Goal: Transaction & Acquisition: Purchase product/service

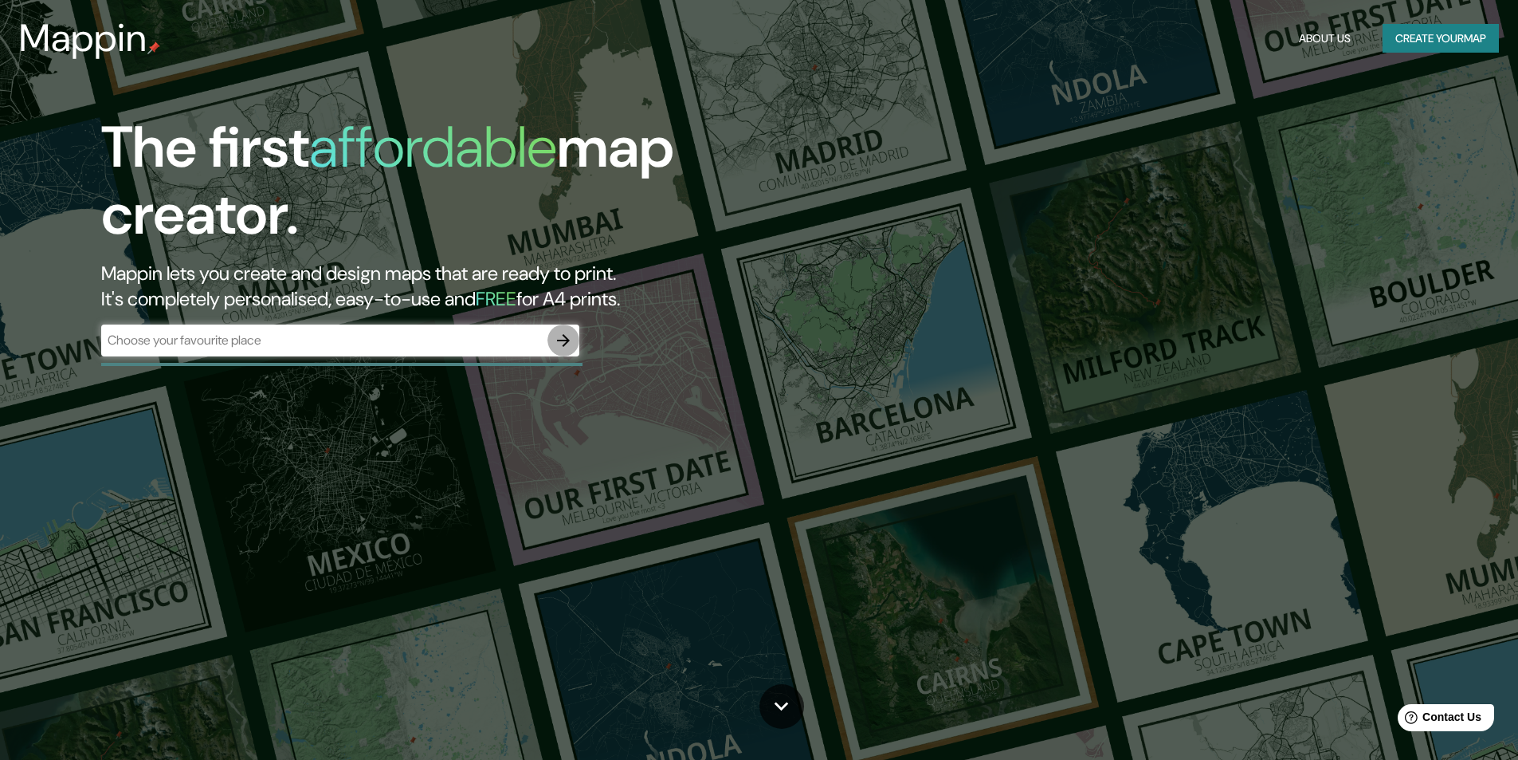
click at [575, 341] on button "button" at bounding box center [564, 340] width 32 height 32
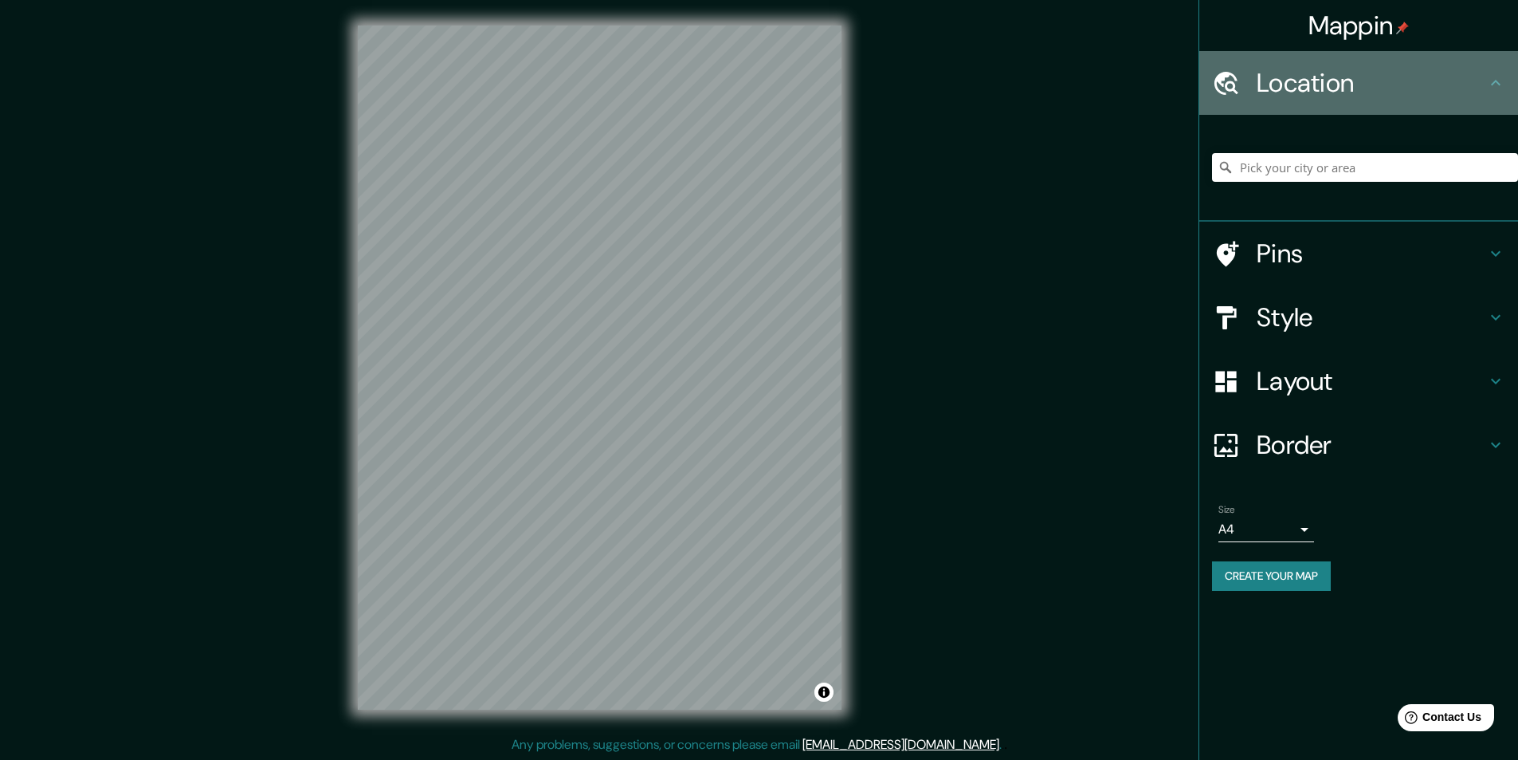
click at [1494, 81] on icon at bounding box center [1496, 83] width 10 height 6
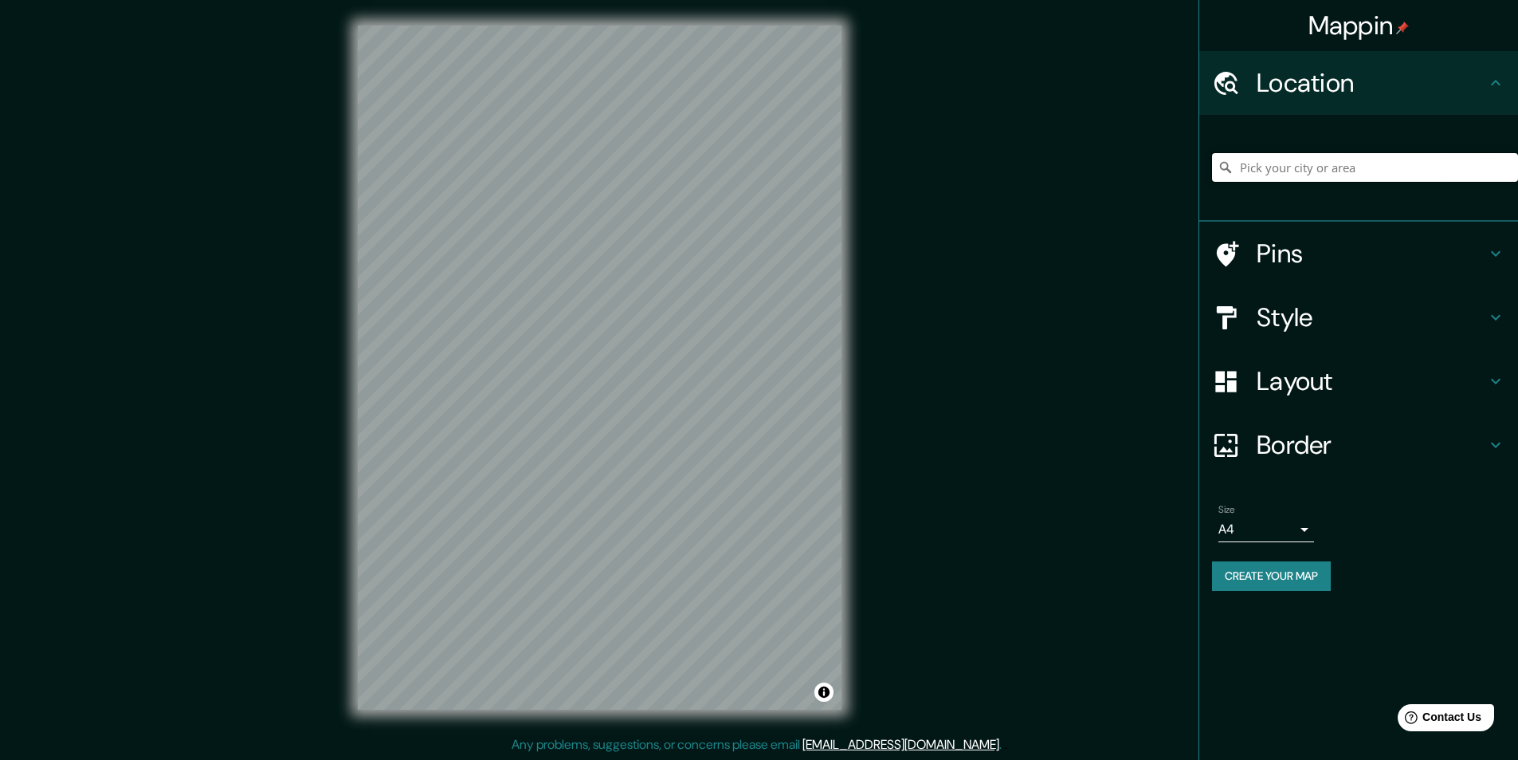
click at [1411, 166] on input "Pick your city or area" at bounding box center [1365, 167] width 306 height 29
click at [919, 394] on div "Mappin Location Pins Style Layout Border Choose a border. Hint : you can make l…" at bounding box center [759, 380] width 1518 height 760
click at [638, 321] on div at bounding box center [640, 325] width 13 height 13
click at [1466, 308] on h4 "Style" at bounding box center [1372, 317] width 230 height 32
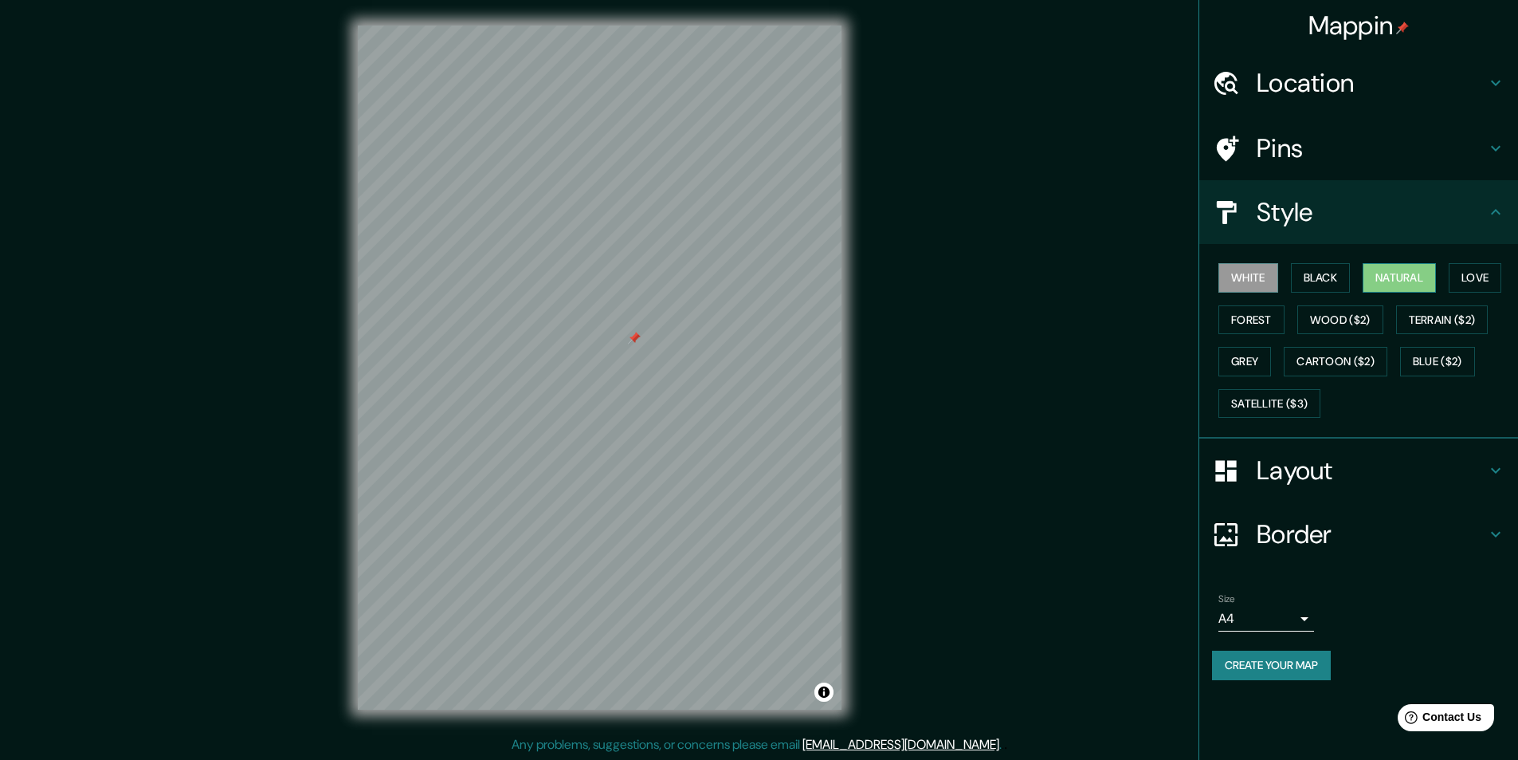
click at [1395, 270] on button "Natural" at bounding box center [1399, 277] width 73 height 29
click at [1360, 314] on button "Wood ($2)" at bounding box center [1340, 319] width 86 height 29
click at [1489, 270] on button "Love" at bounding box center [1475, 277] width 53 height 29
click at [1266, 313] on button "Forest" at bounding box center [1252, 319] width 66 height 29
click at [1254, 365] on button "Grey" at bounding box center [1245, 361] width 53 height 29
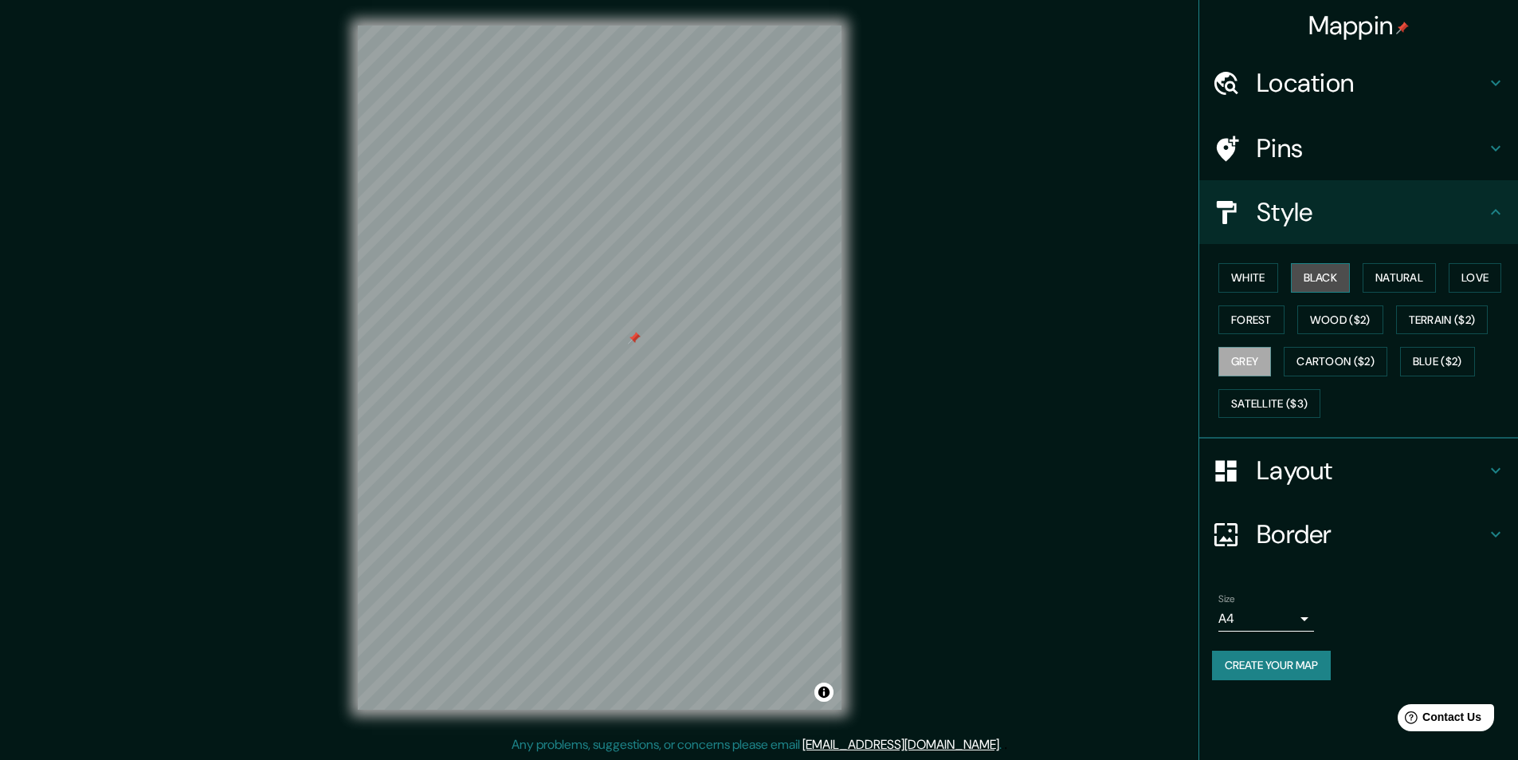
click at [1329, 285] on button "Black" at bounding box center [1321, 277] width 60 height 29
click at [1264, 285] on button "White" at bounding box center [1249, 277] width 60 height 29
click at [1268, 314] on button "Forest" at bounding box center [1252, 319] width 66 height 29
click at [1405, 272] on button "Natural" at bounding box center [1399, 277] width 73 height 29
click at [1391, 462] on h4 "Layout" at bounding box center [1372, 470] width 230 height 32
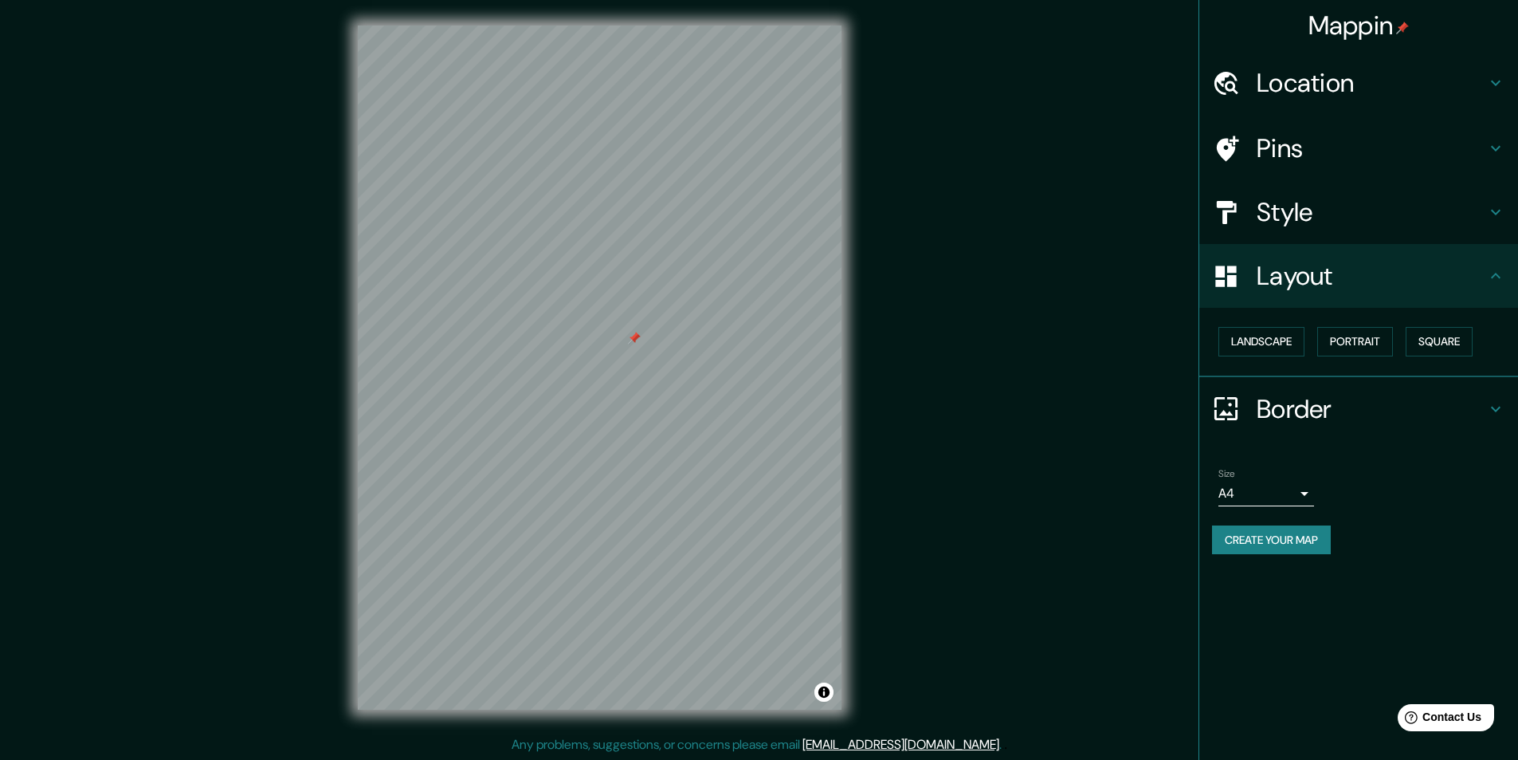
click at [1476, 168] on div "Pins" at bounding box center [1358, 148] width 319 height 64
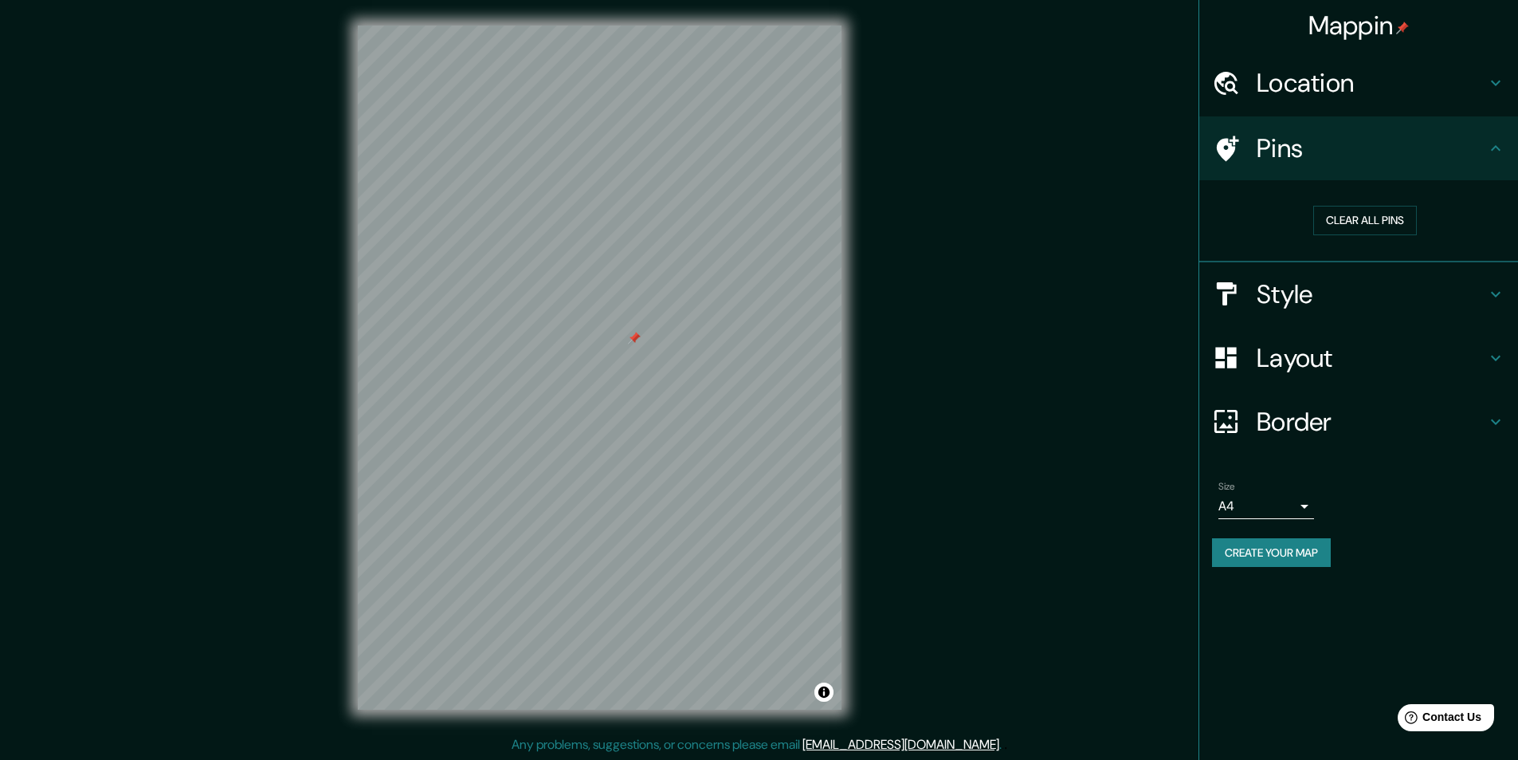
click at [1476, 168] on div "Pins" at bounding box center [1358, 148] width 319 height 64
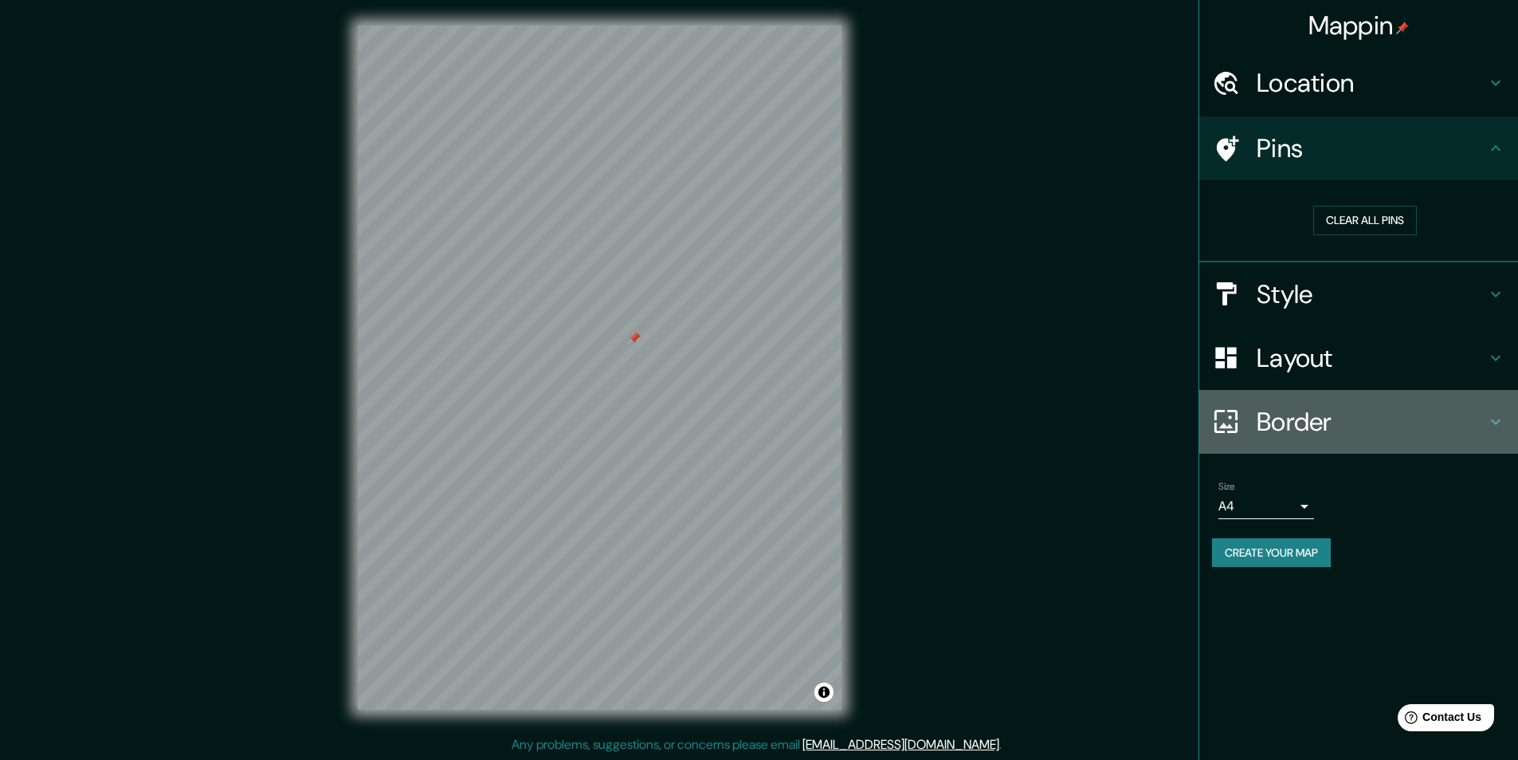
click at [1447, 407] on h4 "Border" at bounding box center [1372, 422] width 230 height 32
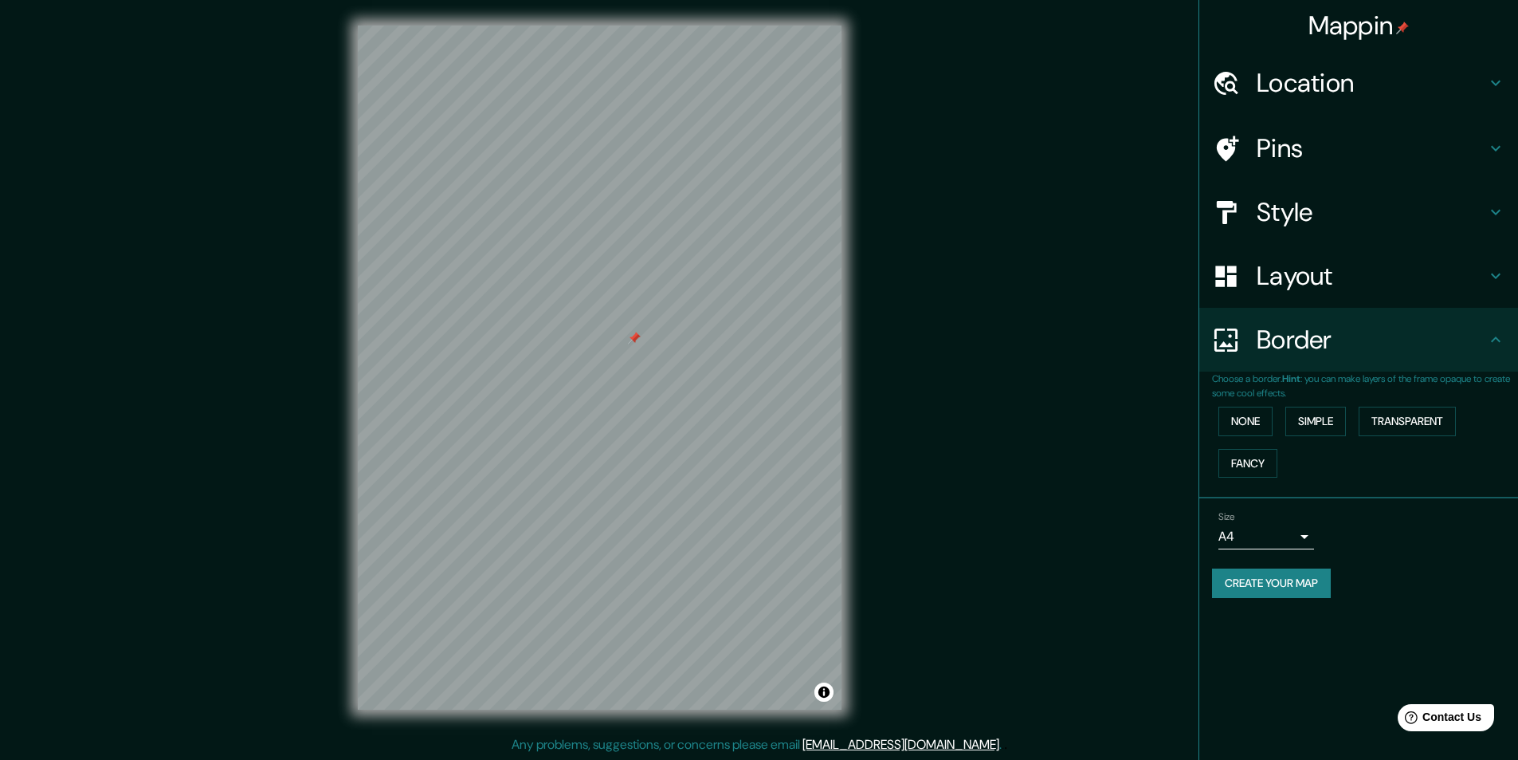
click at [1478, 348] on h4 "Border" at bounding box center [1372, 340] width 230 height 32
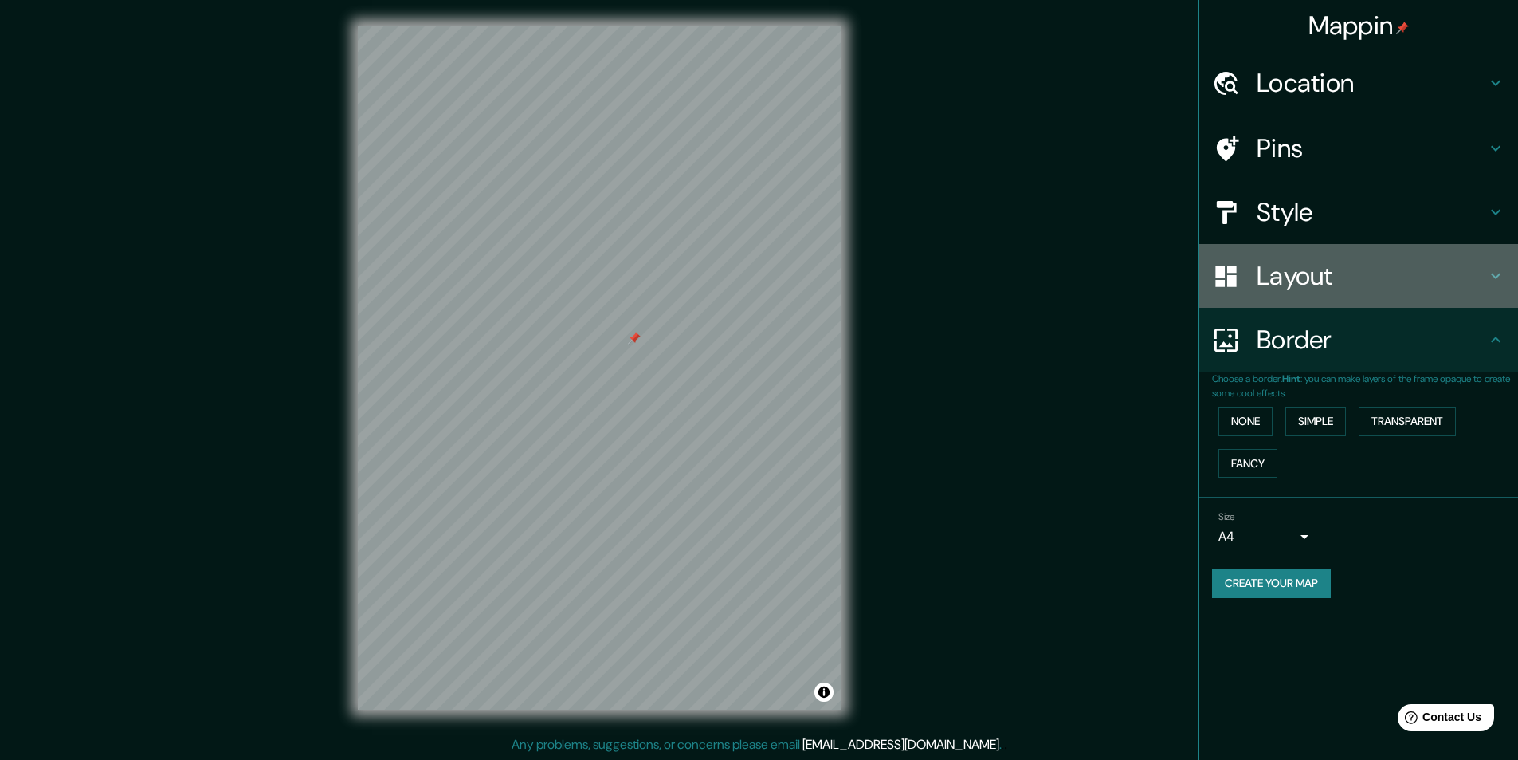
click at [1473, 283] on h4 "Layout" at bounding box center [1372, 276] width 230 height 32
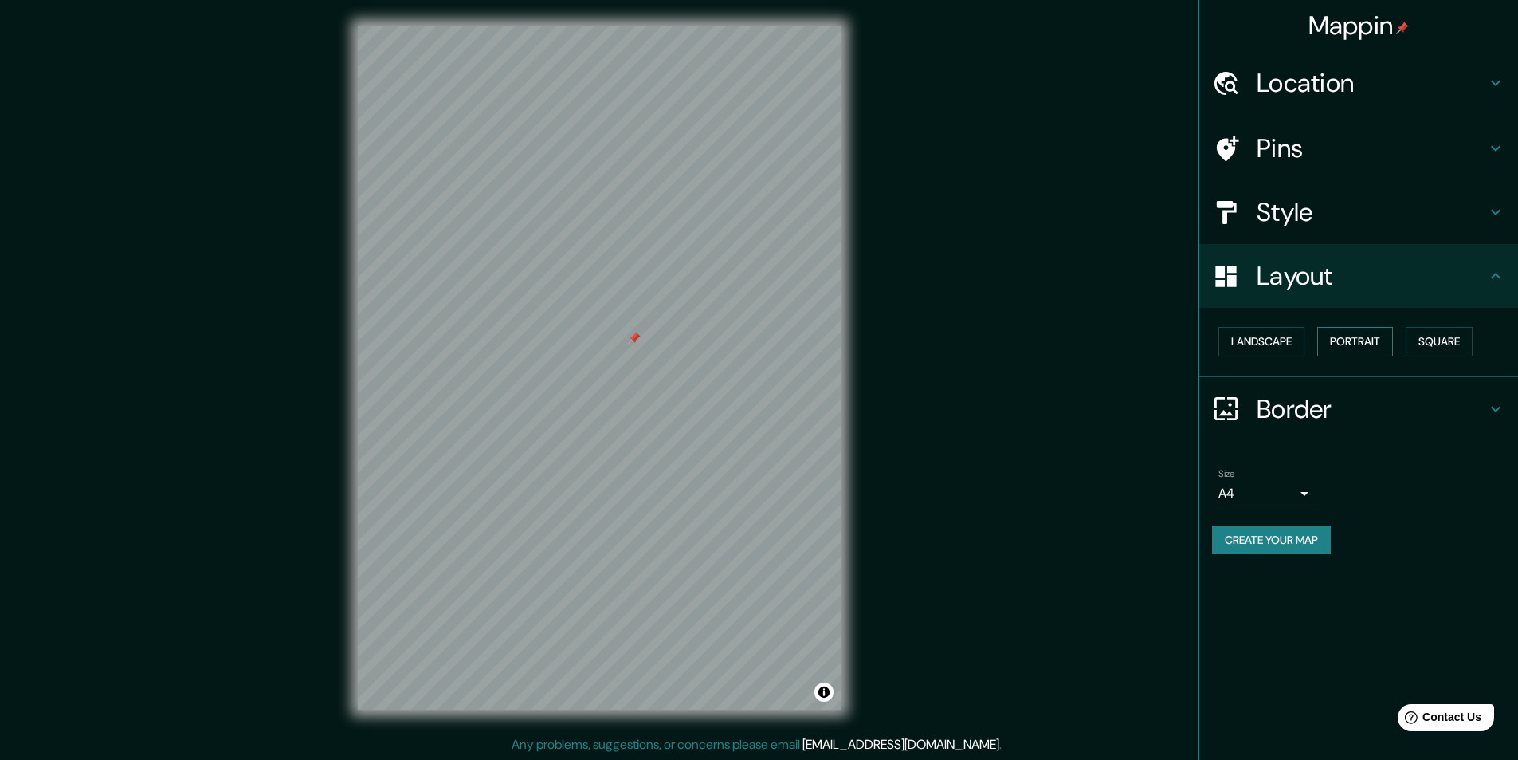
click at [1354, 340] on button "Portrait" at bounding box center [1355, 341] width 76 height 29
click at [1427, 334] on button "Square" at bounding box center [1439, 341] width 67 height 29
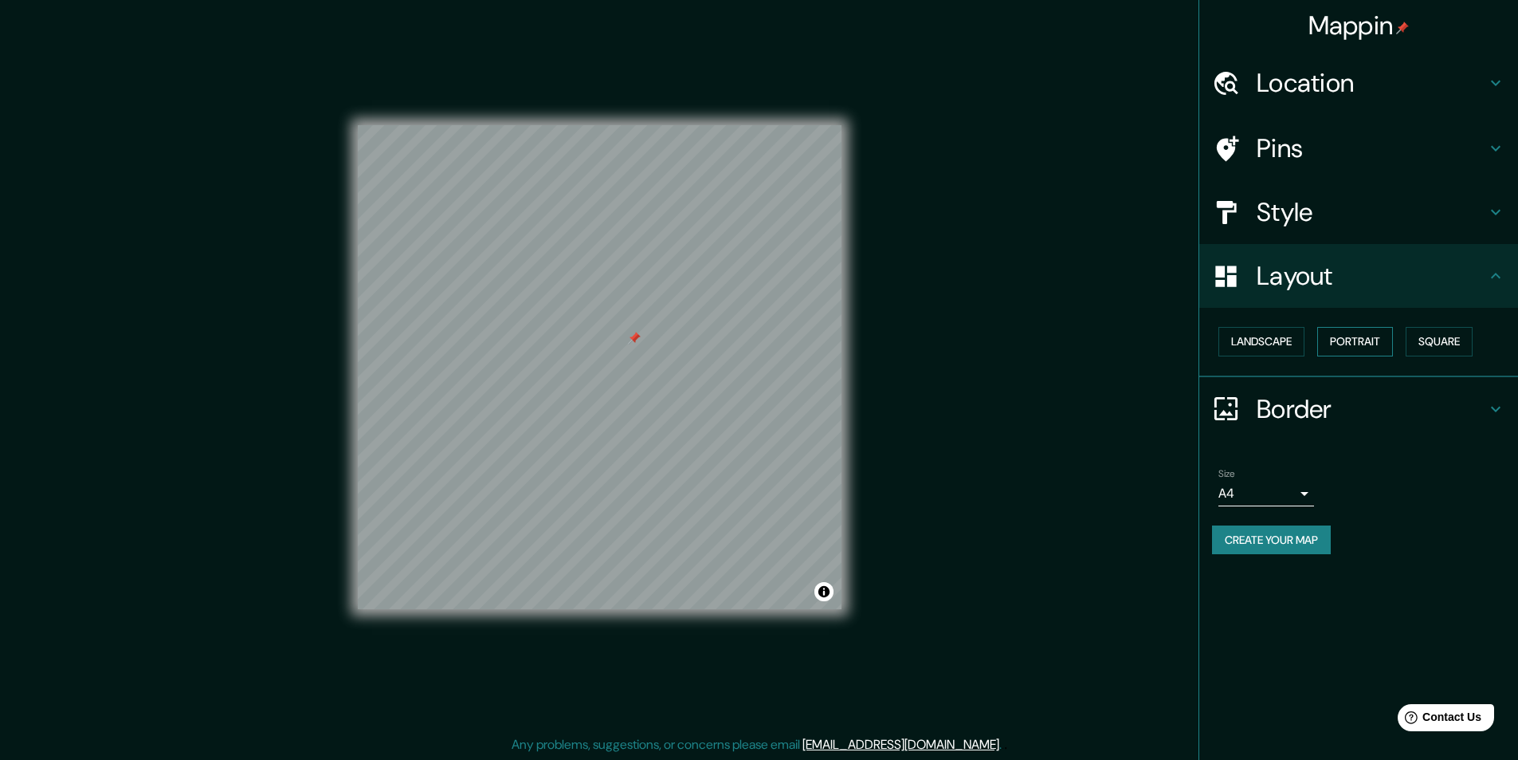
click at [1335, 340] on button "Portrait" at bounding box center [1355, 341] width 76 height 29
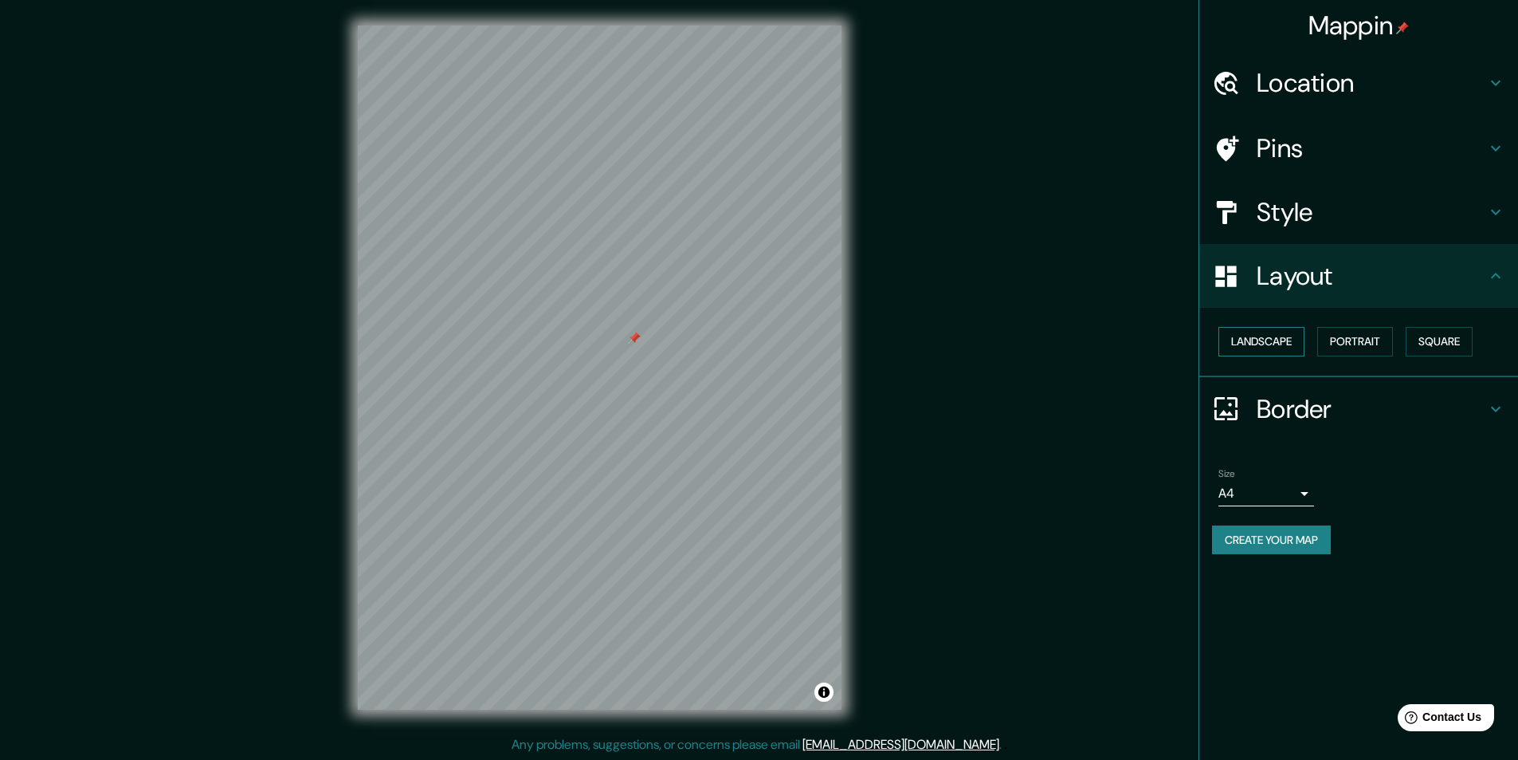
click at [1235, 340] on button "Landscape" at bounding box center [1262, 341] width 86 height 29
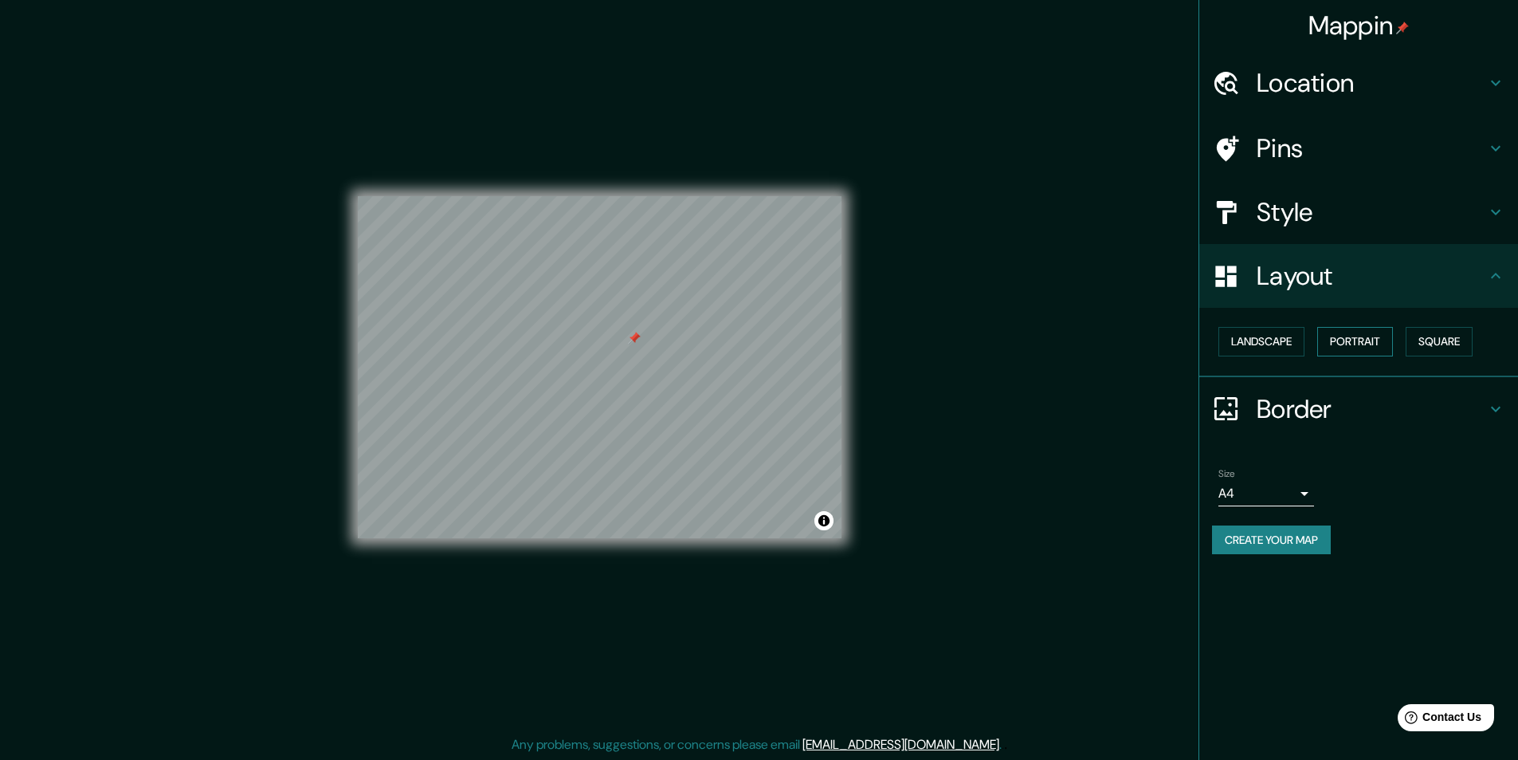
click at [1344, 336] on button "Portrait" at bounding box center [1355, 341] width 76 height 29
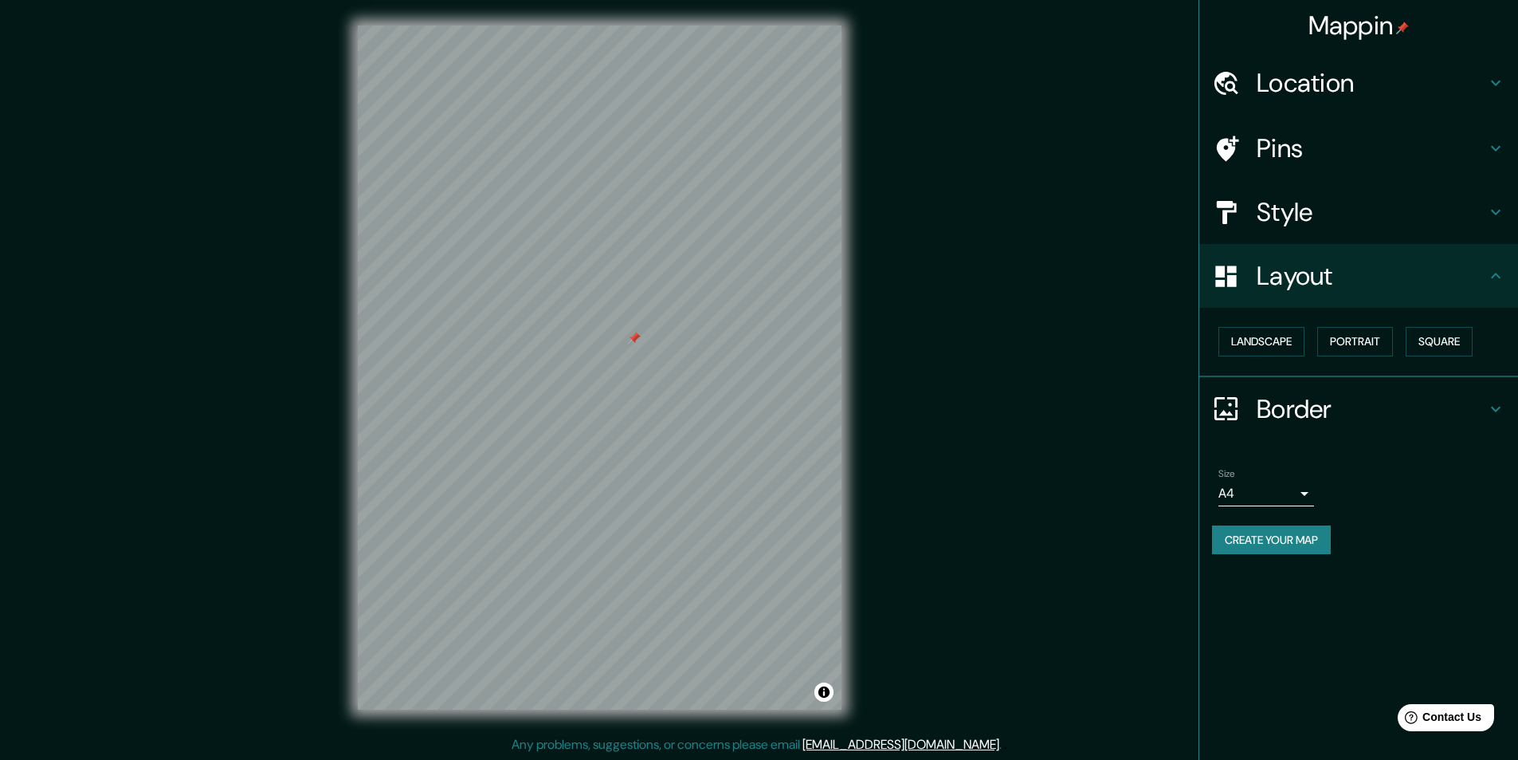
scroll to position [1, 0]
click at [1327, 146] on h4 "Pins" at bounding box center [1372, 148] width 230 height 32
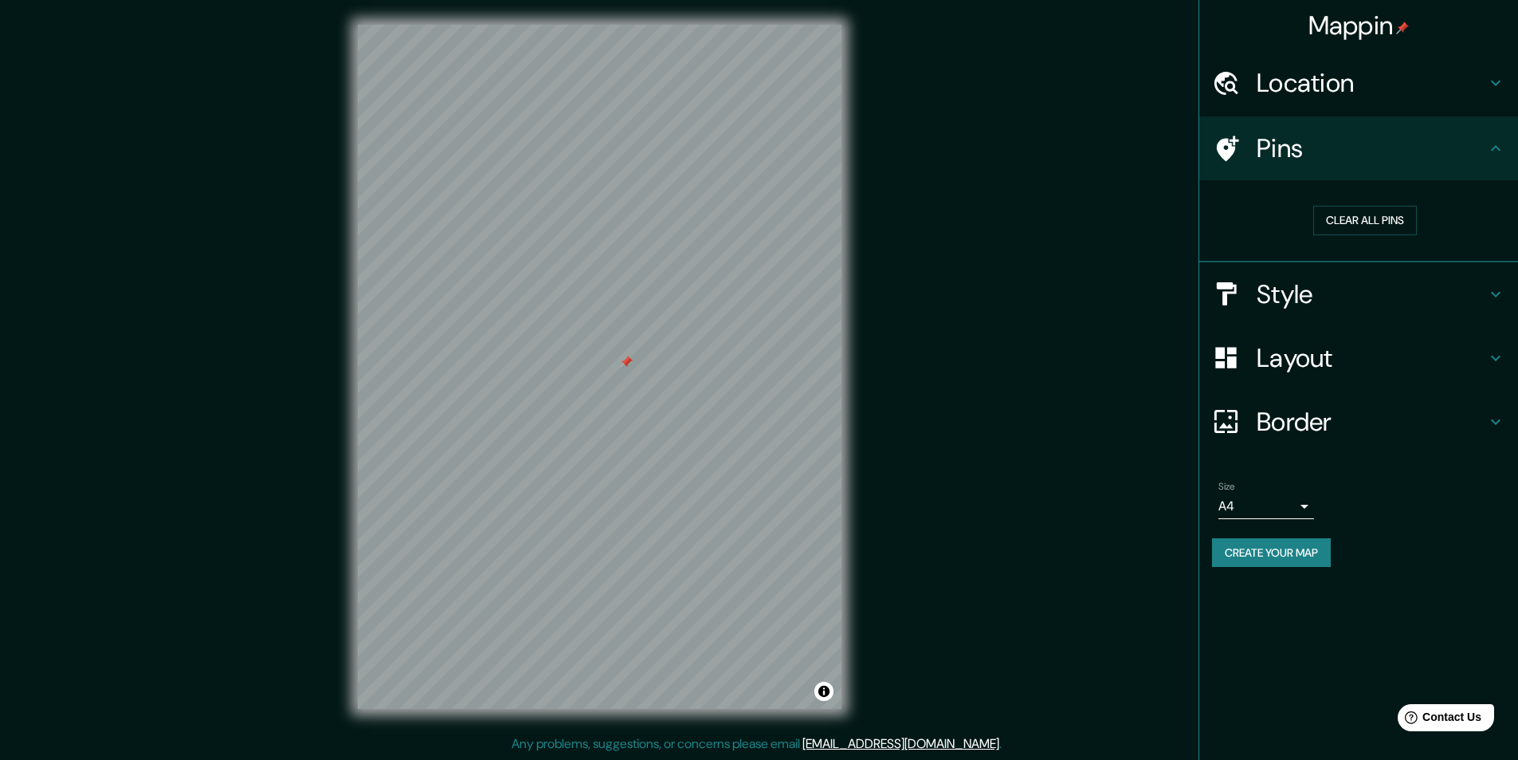
click at [631, 365] on div at bounding box center [626, 361] width 13 height 13
click at [636, 360] on div at bounding box center [636, 365] width 13 height 13
click at [636, 360] on div at bounding box center [632, 363] width 13 height 13
click at [650, 430] on div at bounding box center [650, 424] width 13 height 13
